Goal: Find contact information: Find contact information

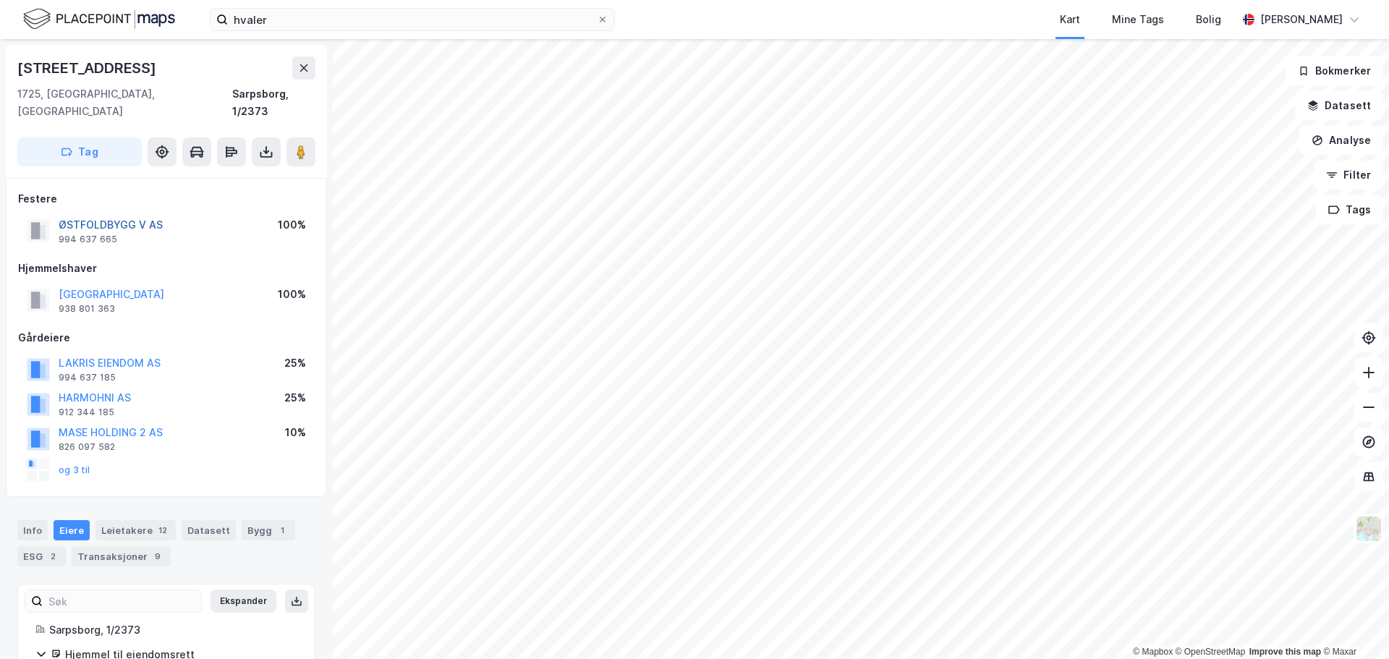
click at [0, 0] on button "ØSTFOLDBYGG V AS" at bounding box center [0, 0] width 0 height 0
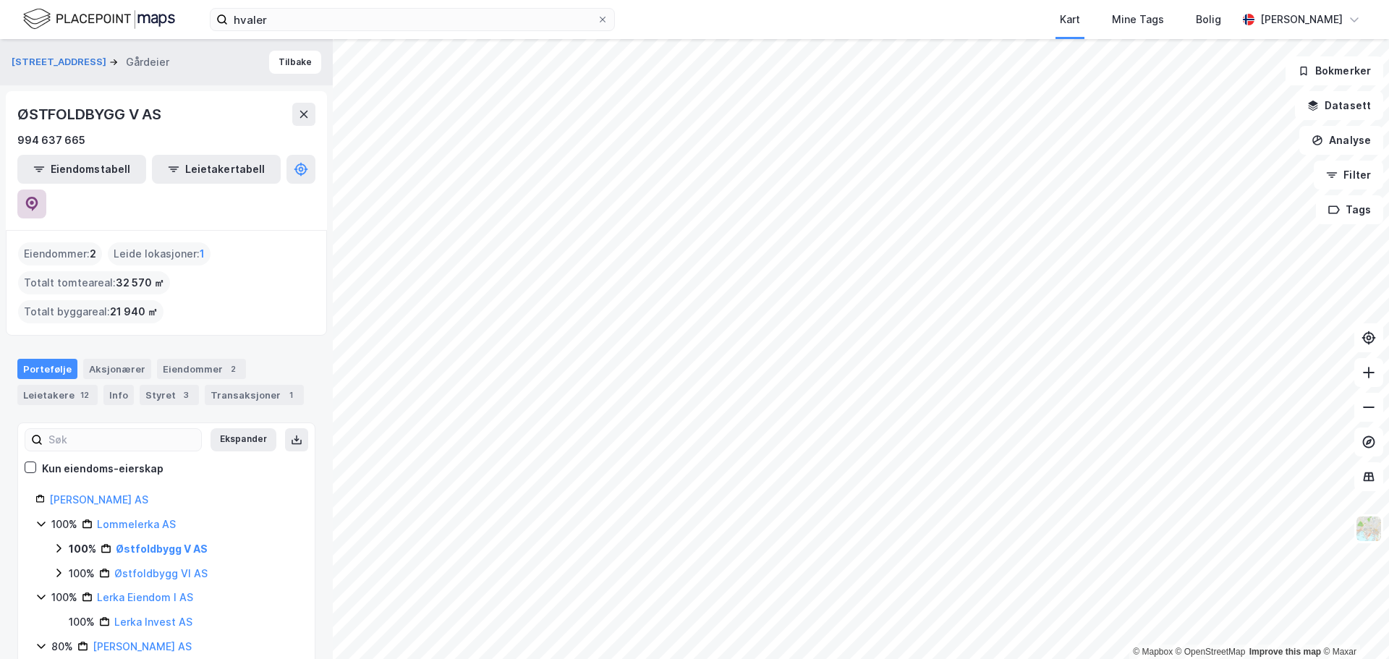
click at [46, 190] on button at bounding box center [31, 204] width 29 height 29
